Goal: Task Accomplishment & Management: Manage account settings

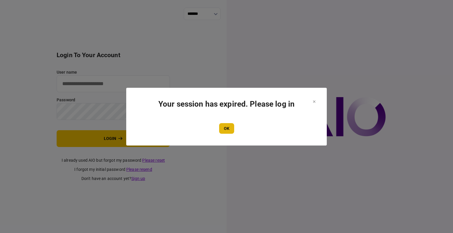
type input "****"
click at [233, 133] on button "OK" at bounding box center [226, 128] width 15 height 11
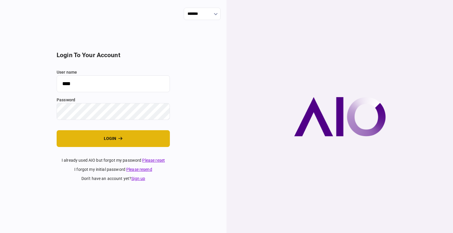
click at [90, 143] on button "login" at bounding box center [113, 138] width 113 height 17
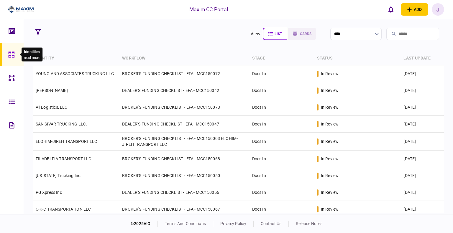
click at [8, 56] on icon at bounding box center [11, 55] width 6 height 6
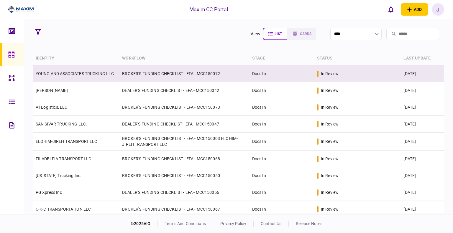
click at [75, 76] on td "YOUNG AND ASSOCIATES TRUCKING LLC" at bounding box center [76, 74] width 87 height 17
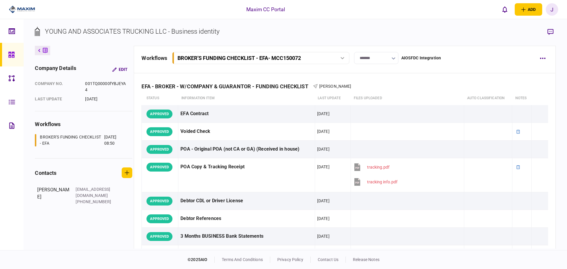
click at [18, 55] on link at bounding box center [12, 55] width 24 height 24
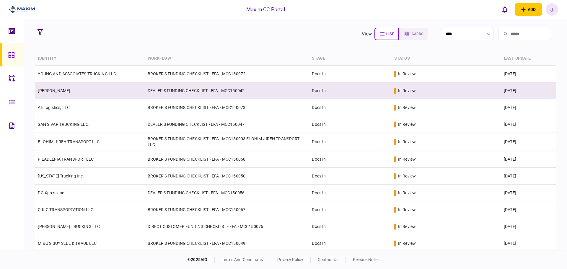
click at [70, 91] on link "[PERSON_NAME]" at bounding box center [54, 90] width 32 height 5
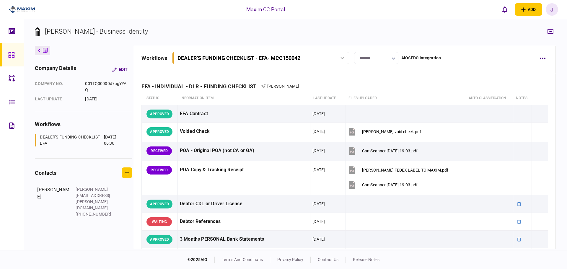
drag, startPoint x: 229, startPoint y: 33, endPoint x: 231, endPoint y: 35, distance: 3.2
click at [229, 33] on section "ABDIRAZAK SULUB ABDI - Business identity" at bounding box center [295, 36] width 520 height 19
click at [321, 31] on section "ABDIRAZAK SULUB ABDI - Business identity" at bounding box center [295, 36] width 520 height 19
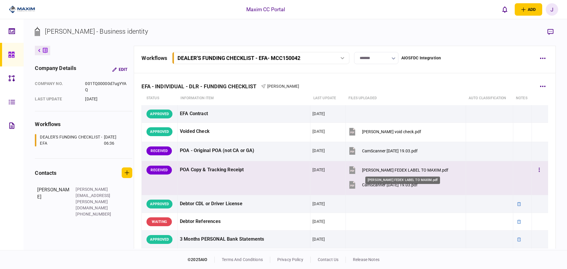
click at [386, 171] on div "ABDIRAZAK ABDI FEDEX LABEL TO MAXIM.pdf" at bounding box center [405, 170] width 86 height 5
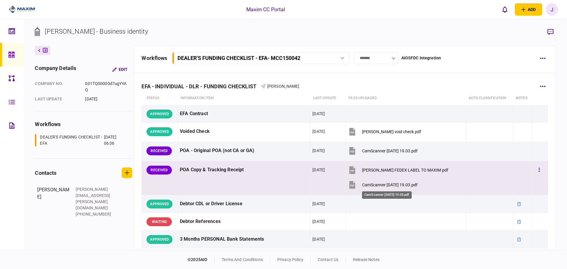
click at [376, 187] on div "CamScanner 9-23-25 19.03.pdf" at bounding box center [389, 184] width 55 height 5
click at [453, 171] on button "button" at bounding box center [539, 170] width 11 height 11
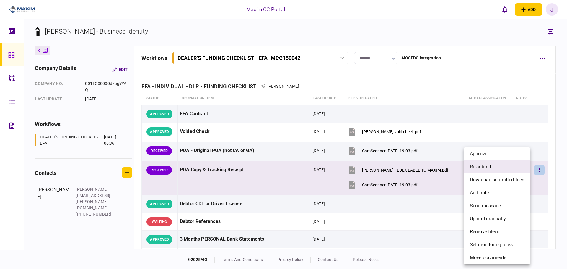
click at [453, 164] on li "re-submit" at bounding box center [497, 166] width 66 height 13
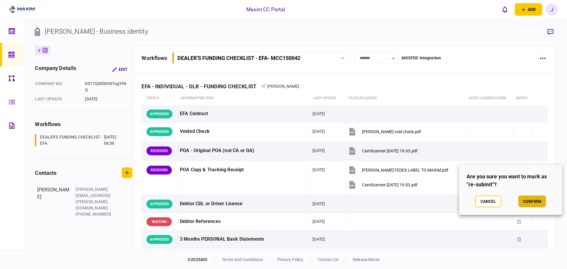
click at [453, 202] on button "confirm" at bounding box center [532, 201] width 28 height 12
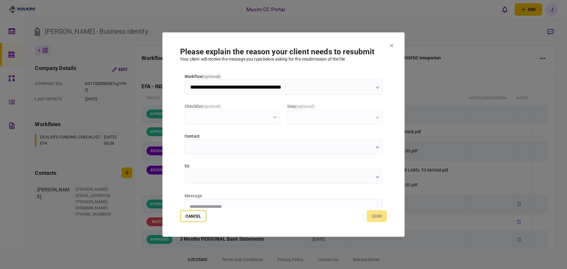
type input "**********"
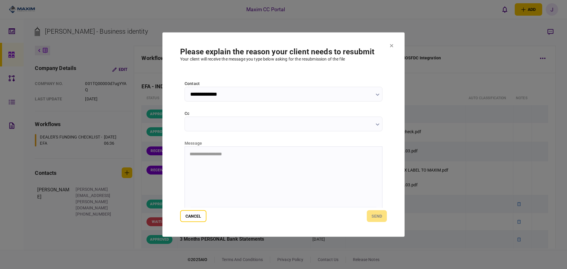
scroll to position [59, 0]
click at [248, 154] on html at bounding box center [283, 147] width 197 height 14
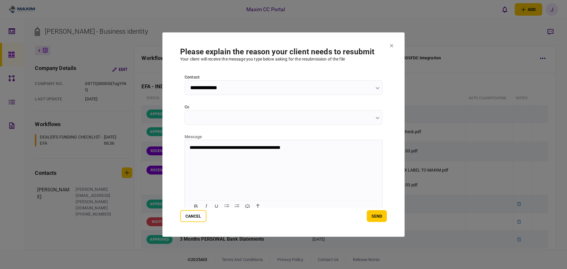
click at [390, 220] on section "**********" at bounding box center [283, 134] width 242 height 205
click at [385, 217] on button "send" at bounding box center [377, 216] width 20 height 12
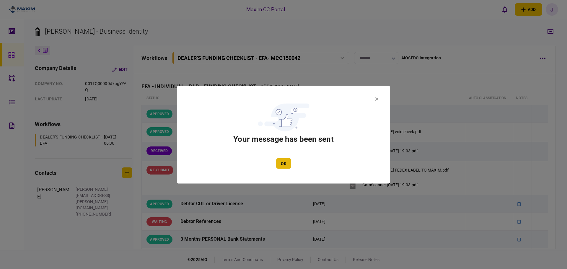
click at [285, 163] on button "OK" at bounding box center [283, 163] width 15 height 11
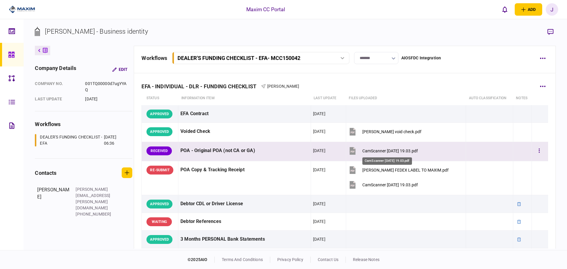
click at [394, 152] on div "CamScanner 9-23-25 19.03.pdf" at bounding box center [389, 150] width 55 height 5
click at [453, 150] on button "button" at bounding box center [539, 150] width 11 height 11
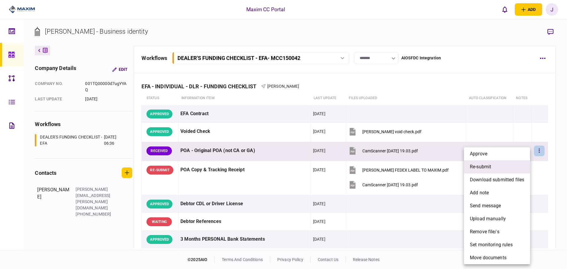
click at [453, 169] on li "re-submit" at bounding box center [497, 166] width 66 height 13
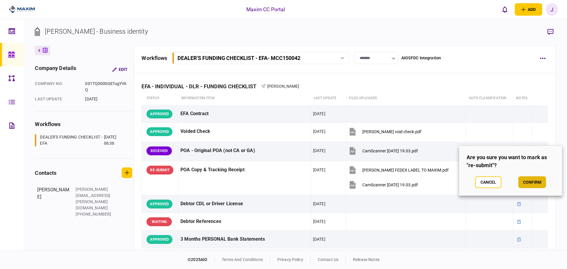
click at [453, 184] on button "confirm" at bounding box center [532, 182] width 28 height 12
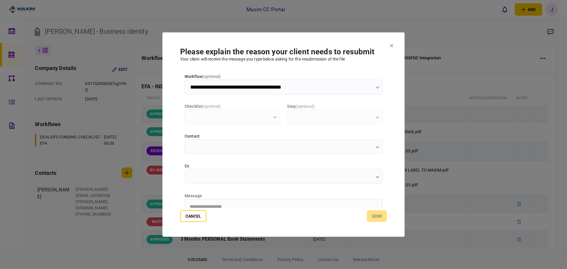
scroll to position [0, 0]
type input "**********"
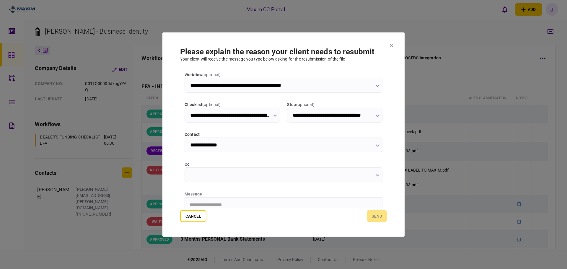
click at [207, 202] on html "**********" at bounding box center [283, 204] width 197 height 15
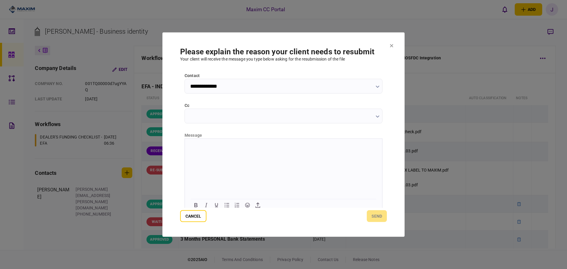
scroll to position [65, 0]
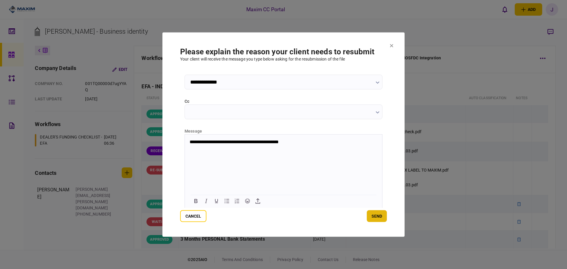
click at [385, 215] on button "send" at bounding box center [377, 216] width 20 height 12
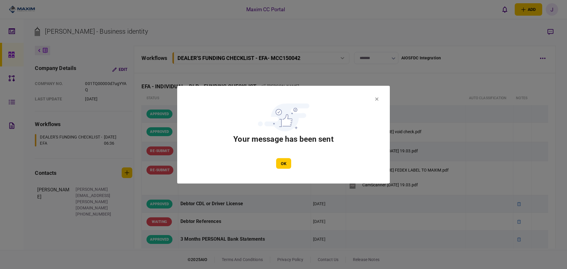
drag, startPoint x: 291, startPoint y: 154, endPoint x: 291, endPoint y: 158, distance: 3.5
click at [291, 157] on section "Your message has been sent OK" at bounding box center [283, 134] width 177 height 68
click at [291, 158] on div "OK" at bounding box center [283, 163] width 177 height 11
click at [285, 165] on button "OK" at bounding box center [283, 163] width 15 height 11
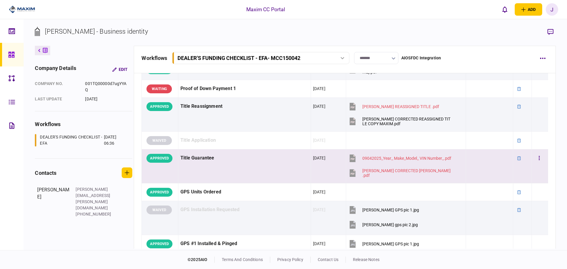
scroll to position [561, 0]
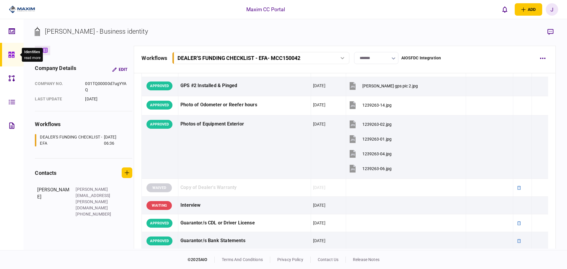
click at [15, 45] on div at bounding box center [12, 55] width 9 height 24
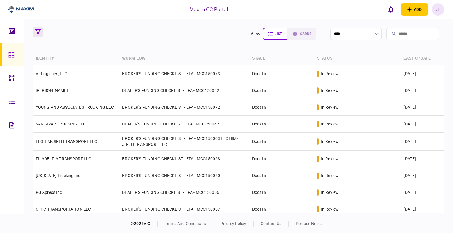
click at [35, 32] on button "button" at bounding box center [38, 32] width 11 height 11
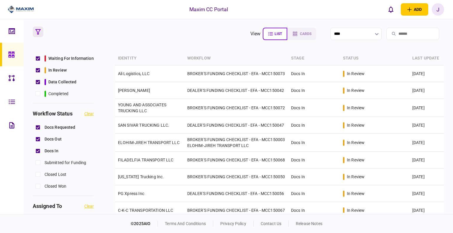
scroll to position [59, 0]
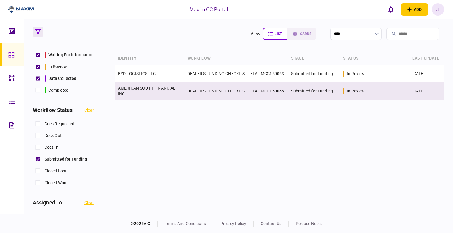
click at [138, 87] on link "AMERICAN SOUTH FINANCIAL INC" at bounding box center [147, 91] width 58 height 11
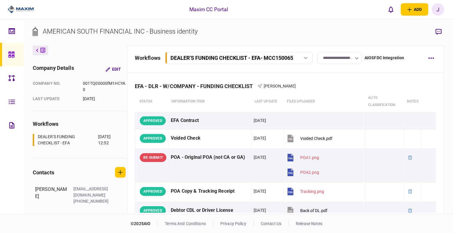
click at [342, 59] on input "**********" at bounding box center [340, 58] width 44 height 12
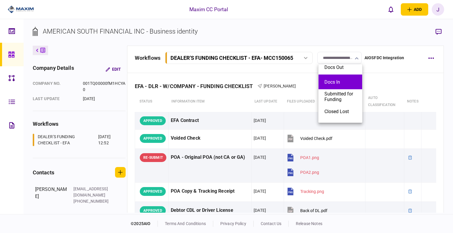
scroll to position [30, 0]
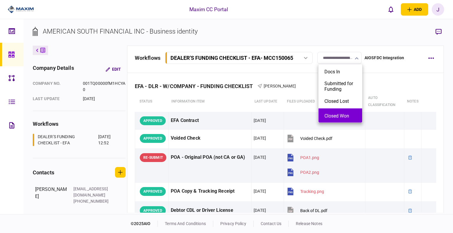
click at [342, 114] on button "Closed Won" at bounding box center [341, 116] width 32 height 6
type input "**********"
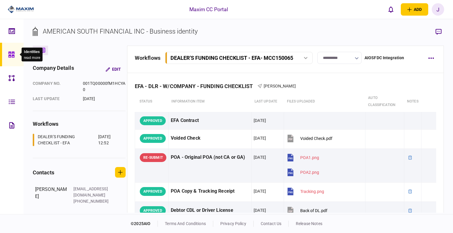
click at [14, 55] on icon at bounding box center [11, 54] width 6 height 7
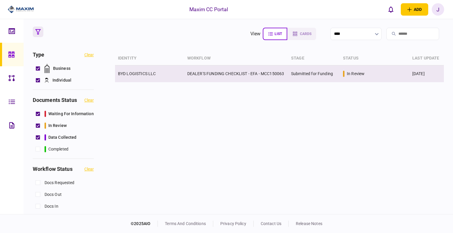
click at [142, 76] on link "BYD LOGISTICS LLC" at bounding box center [137, 73] width 38 height 5
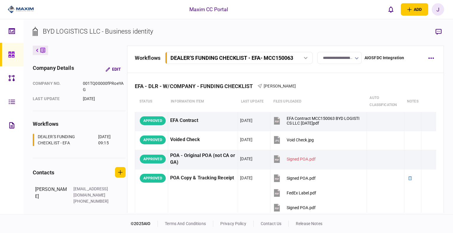
click at [348, 61] on input "**********" at bounding box center [340, 58] width 44 height 12
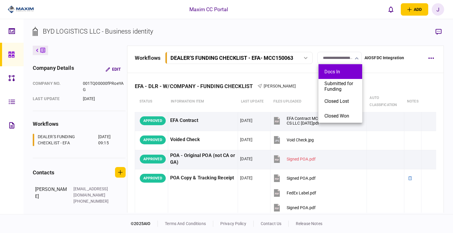
scroll to position [30, 0]
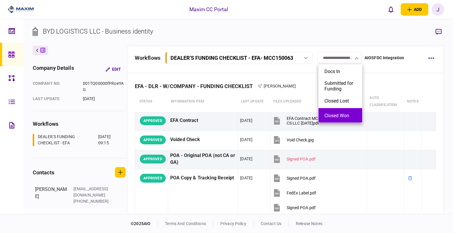
click at [342, 116] on button "Closed Won" at bounding box center [341, 116] width 32 height 6
type input "**********"
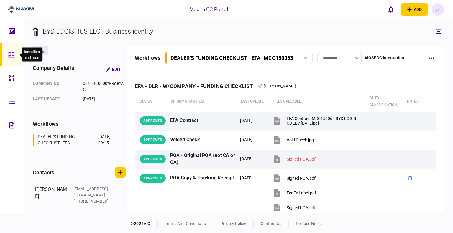
click at [12, 53] on icon at bounding box center [11, 55] width 6 height 6
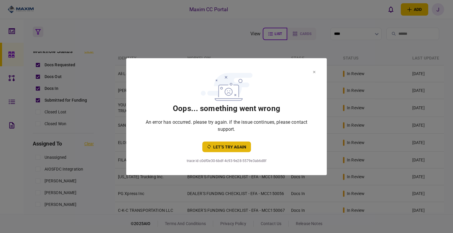
click at [230, 148] on button "let’s try again" at bounding box center [226, 147] width 49 height 11
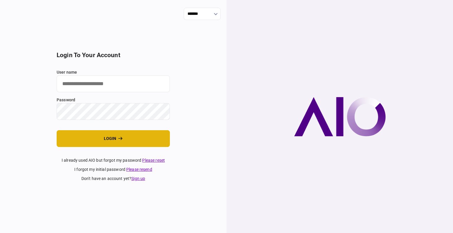
type input "****"
click at [102, 140] on button "login" at bounding box center [113, 138] width 113 height 17
